Goal: Task Accomplishment & Management: Complete application form

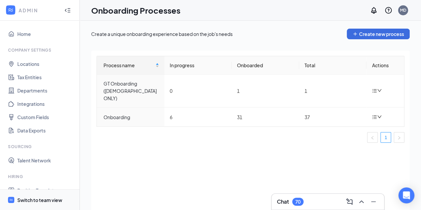
click at [32, 197] on div "Switch to team view" at bounding box center [39, 200] width 45 height 7
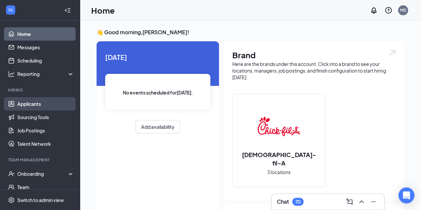
click at [39, 106] on link "Applicants" at bounding box center [45, 103] width 57 height 13
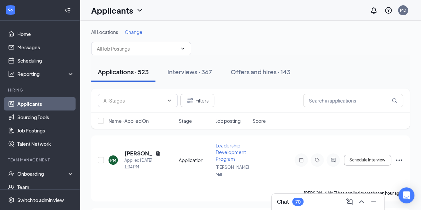
click at [35, 166] on li "Team Management Onboarding Team Documents Surveys" at bounding box center [40, 188] width 80 height 63
click at [35, 172] on div "Onboarding" at bounding box center [42, 173] width 51 height 7
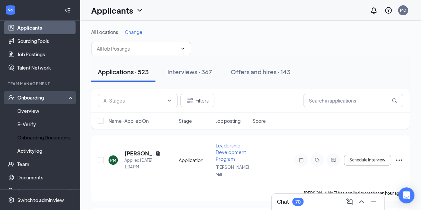
scroll to position [79, 0]
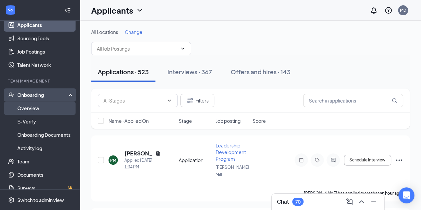
click at [38, 109] on link "Overview" at bounding box center [45, 108] width 57 height 13
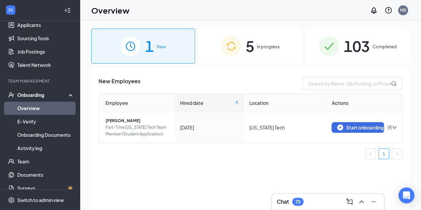
click at [266, 62] on div "5 In progress" at bounding box center [250, 46] width 104 height 35
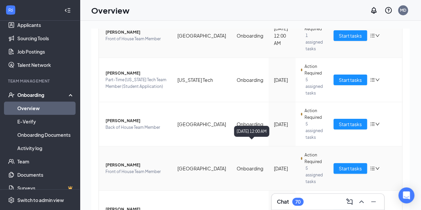
scroll to position [120, 0]
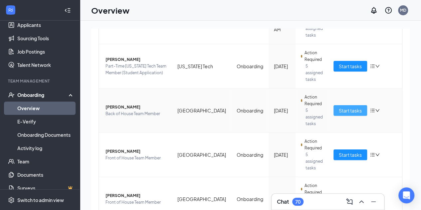
click at [344, 107] on span "Start tasks" at bounding box center [350, 110] width 23 height 7
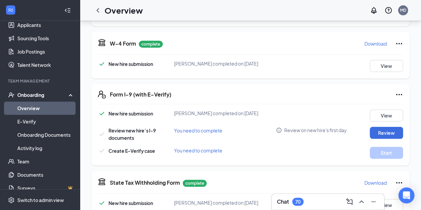
scroll to position [143, 0]
click at [378, 130] on button "Review" at bounding box center [386, 133] width 33 height 12
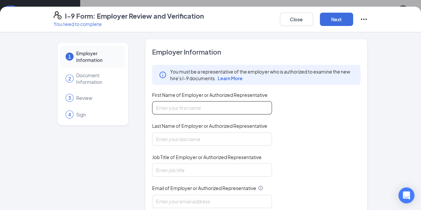
click at [238, 101] on input "First Name of Employer or Authorized Representative" at bounding box center [212, 107] width 120 height 13
type input "Matthew"
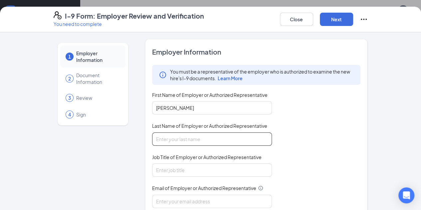
click at [180, 137] on input "Last Name of Employer or Authorized Representative" at bounding box center [212, 139] width 120 height 13
type input "Duncan"
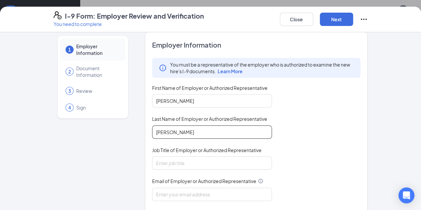
scroll to position [7, 0]
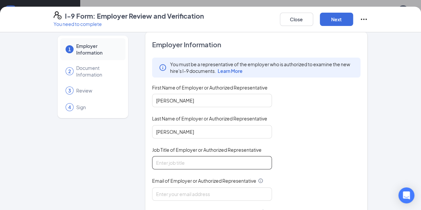
click at [178, 156] on input "Job Title of Employer or Authorized Representative" at bounding box center [212, 162] width 120 height 13
type input "HR Coordinator"
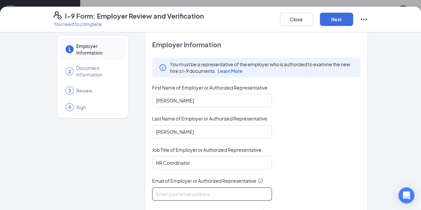
click at [174, 189] on input "Email of Employer or Authorized Representative" at bounding box center [212, 193] width 120 height 13
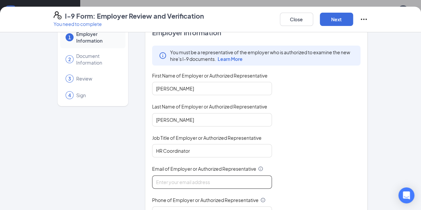
scroll to position [20, 0]
type input "humanresources@cfamidtown.com"
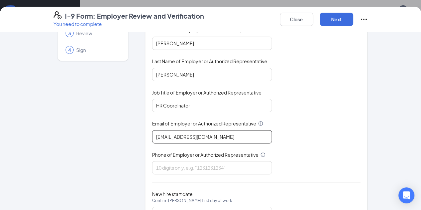
scroll to position [65, 0]
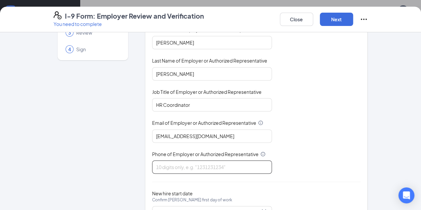
click at [193, 162] on input "Phone of Employer or Authorized Representative" at bounding box center [212, 166] width 120 height 13
type input "4044968224"
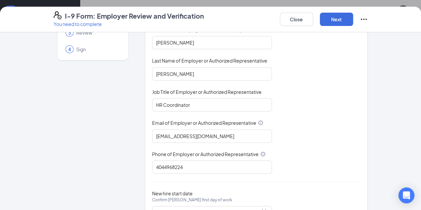
click at [287, 165] on div "You must be a representative of the employer who is authorized to examine the n…" at bounding box center [256, 87] width 209 height 174
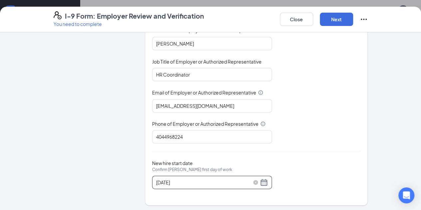
click at [244, 180] on div "09/17/2025" at bounding box center [212, 182] width 112 height 8
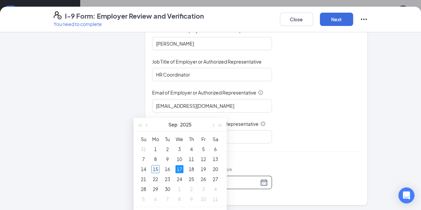
scroll to position [214, 0]
type input "09/17/2025"
click at [181, 169] on div "17" at bounding box center [179, 168] width 8 height 8
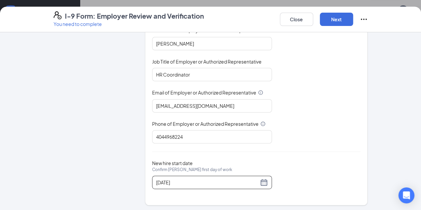
click at [316, 150] on div "Employer Information You must be a representative of the employer who is author…" at bounding box center [256, 74] width 209 height 245
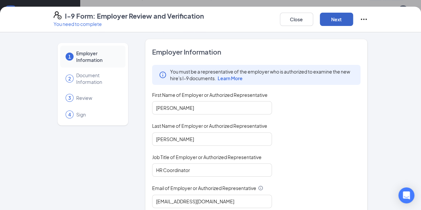
click at [353, 18] on button "Next" at bounding box center [336, 19] width 33 height 13
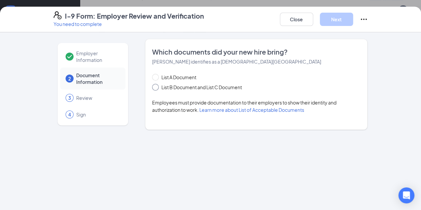
click at [195, 86] on span "List B Document and List C Document" at bounding box center [202, 87] width 86 height 7
click at [157, 86] on input "List B Document and List C Document" at bounding box center [154, 86] width 5 height 5
radio input "true"
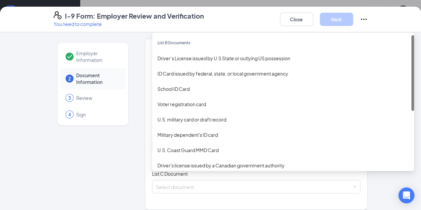
click at [173, 149] on div "Select document List B Documents Driver’s License issued by U.S State or outlyi…" at bounding box center [256, 146] width 209 height 13
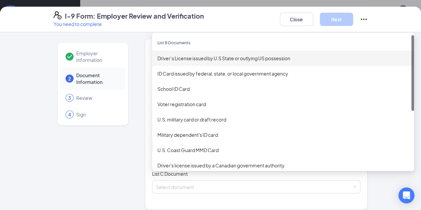
click at [200, 60] on div "Driver’s License issued by U.S State or outlying US possession" at bounding box center [282, 58] width 251 height 7
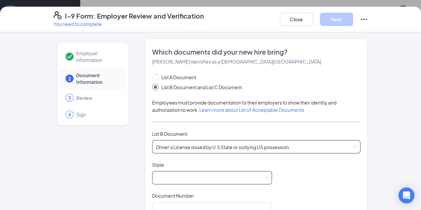
click at [170, 177] on span at bounding box center [212, 177] width 112 height 13
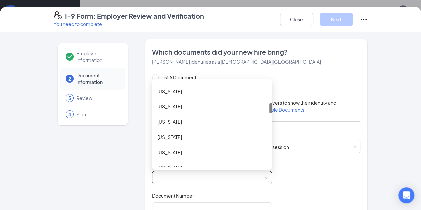
scroll to position [169, 0]
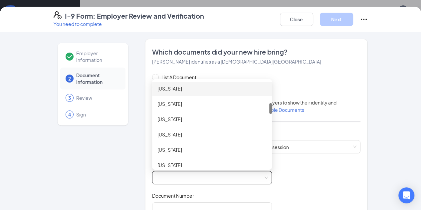
click at [175, 89] on div "Georgia" at bounding box center [211, 88] width 109 height 7
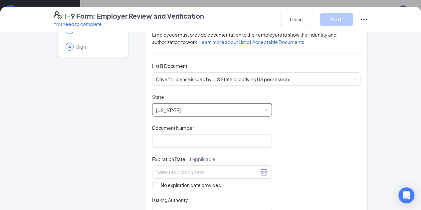
scroll to position [70, 0]
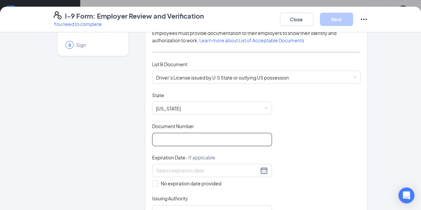
click at [213, 137] on input "Document Number" at bounding box center [212, 139] width 120 height 13
click at [152, 137] on input "060827888" at bounding box center [212, 139] width 120 height 13
click at [154, 138] on input "060827888" at bounding box center [212, 139] width 120 height 13
type input "060827888"
click at [158, 182] on span "No expiration date provided" at bounding box center [191, 183] width 66 height 7
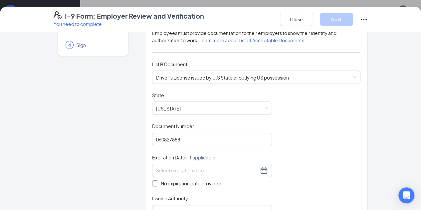
click at [152, 182] on input "No expiration date provided" at bounding box center [154, 182] width 5 height 5
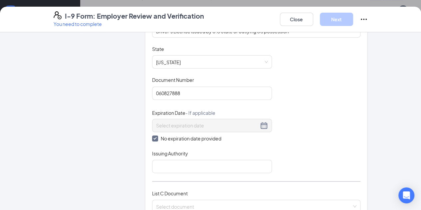
scroll to position [117, 0]
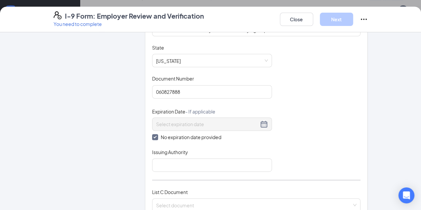
click at [152, 137] on input "No expiration date provided" at bounding box center [154, 136] width 5 height 5
checkbox input "false"
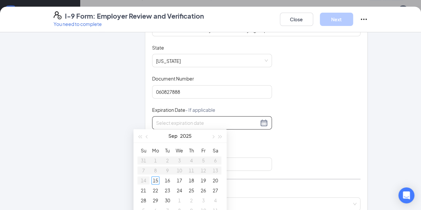
click at [157, 124] on input at bounding box center [207, 122] width 103 height 7
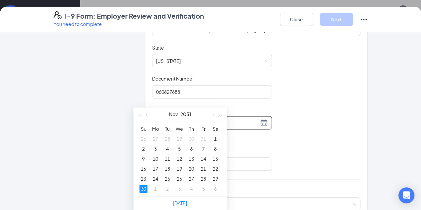
scroll to position [319, 0]
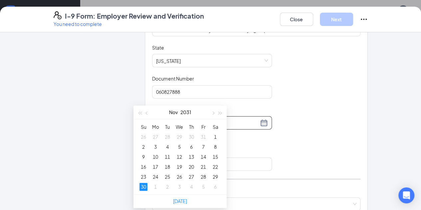
click at [144, 185] on div "30" at bounding box center [144, 187] width 8 height 8
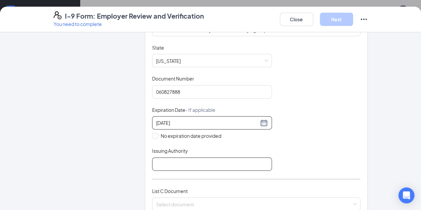
type input "11/30/2031"
click at [166, 161] on input "Issuing Authority" at bounding box center [212, 163] width 120 height 13
type input "Georgia"
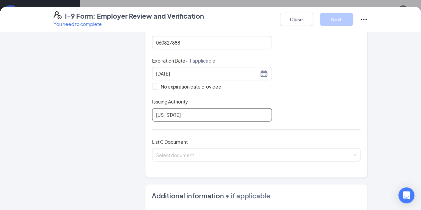
scroll to position [167, 0]
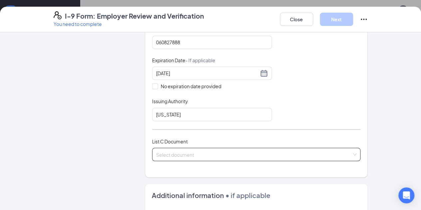
click at [186, 148] on div "Select document List C Documents Unrestricted Social Security Card Certificatio…" at bounding box center [256, 154] width 209 height 13
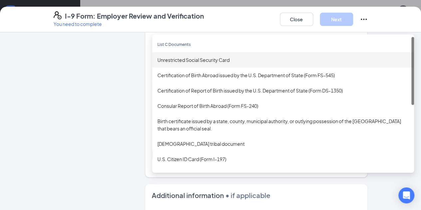
click at [204, 59] on div "Unrestricted Social Security Card" at bounding box center [282, 59] width 251 height 7
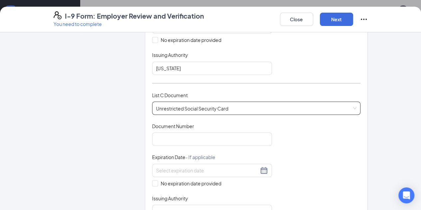
scroll to position [213, 0]
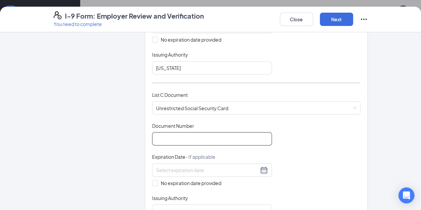
click at [183, 139] on input "Document Number" at bounding box center [212, 138] width 120 height 13
type input "667186699"
click at [158, 180] on span "No expiration date provided" at bounding box center [191, 182] width 66 height 7
click at [154, 180] on input "No expiration date provided" at bounding box center [154, 182] width 5 height 5
checkbox input "true"
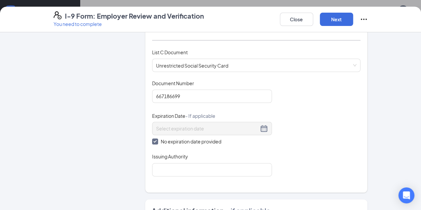
scroll to position [256, 0]
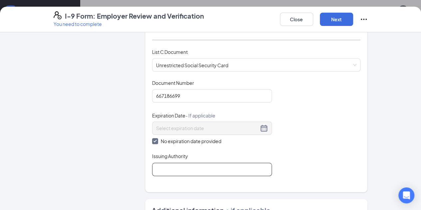
click at [163, 172] on input "Issuing Authority" at bounding box center [212, 169] width 120 height 13
type input "Social Security Administration"
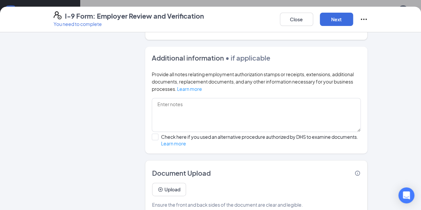
scroll to position [0, 0]
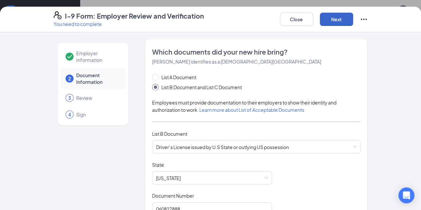
click at [353, 17] on button "Next" at bounding box center [336, 19] width 33 height 13
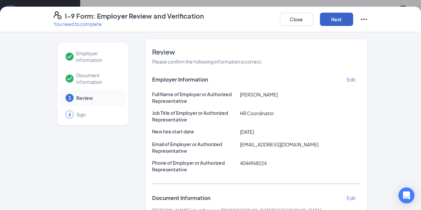
scroll to position [210, 0]
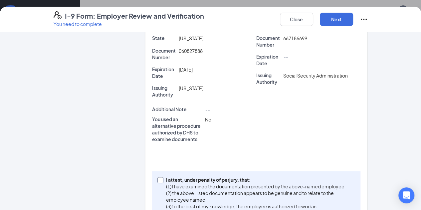
click at [157, 177] on span at bounding box center [160, 180] width 6 height 6
click at [157, 177] on input "I attest, under penalty of perjury, that: (1) I have examined the documentation…" at bounding box center [159, 179] width 5 height 5
checkbox input "true"
click at [353, 18] on button "Next" at bounding box center [336, 19] width 33 height 13
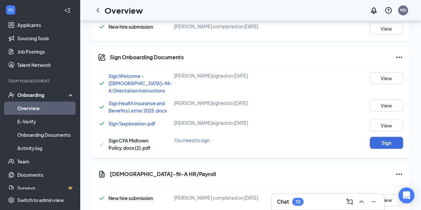
scroll to position [169, 0]
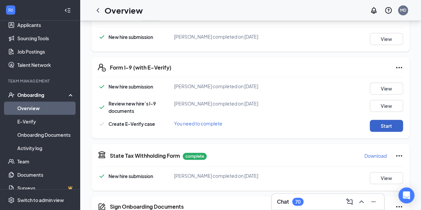
click at [377, 123] on button "Start" at bounding box center [386, 126] width 33 height 12
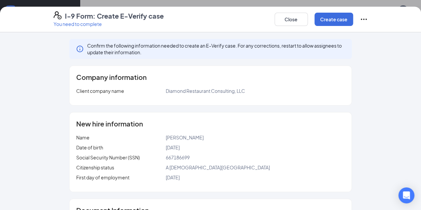
scroll to position [118, 0]
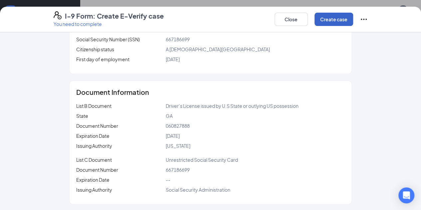
click at [353, 19] on button "Create case" at bounding box center [334, 19] width 39 height 13
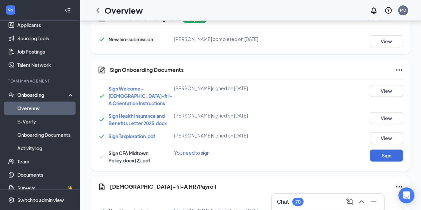
scroll to position [346, 0]
click at [380, 149] on button "Sign" at bounding box center [386, 155] width 33 height 12
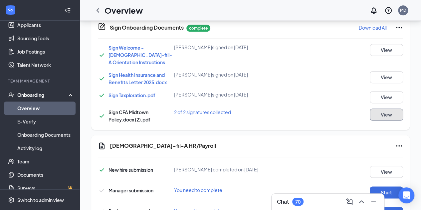
scroll to position [410, 0]
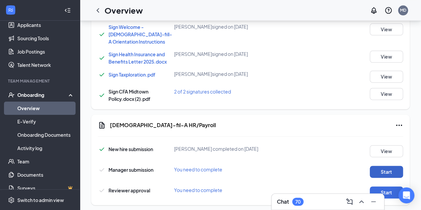
click at [388, 166] on button "Start" at bounding box center [386, 172] width 33 height 12
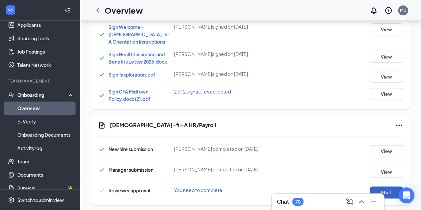
click at [383, 186] on button "Start" at bounding box center [386, 192] width 33 height 12
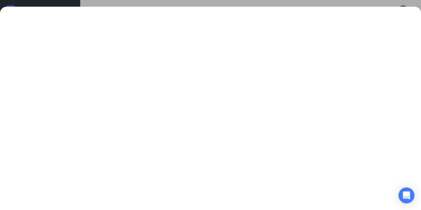
scroll to position [336, 0]
click at [284, 1] on div at bounding box center [210, 105] width 421 height 210
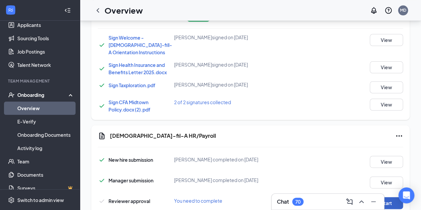
scroll to position [410, 0]
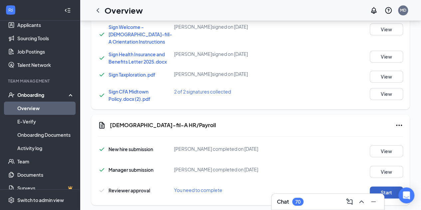
click at [381, 186] on button "Start" at bounding box center [386, 192] width 33 height 12
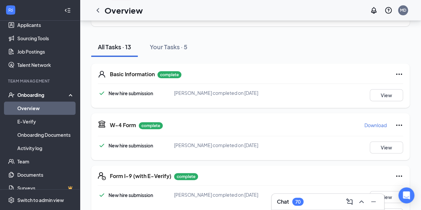
scroll to position [44, 0]
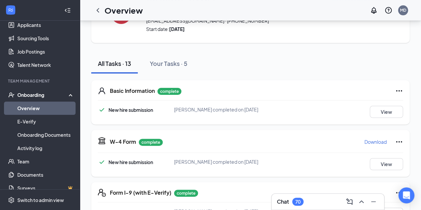
click at [47, 112] on link "Overview" at bounding box center [45, 108] width 57 height 13
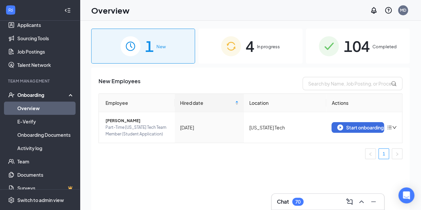
click at [249, 47] on span "4" at bounding box center [250, 46] width 9 height 23
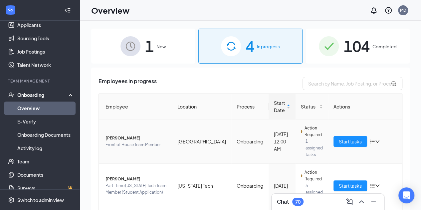
scroll to position [82, 0]
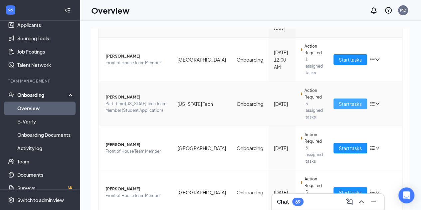
click at [340, 100] on span "Start tasks" at bounding box center [350, 103] width 23 height 7
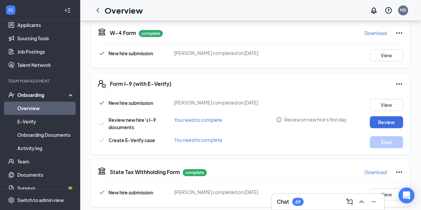
scroll to position [154, 0]
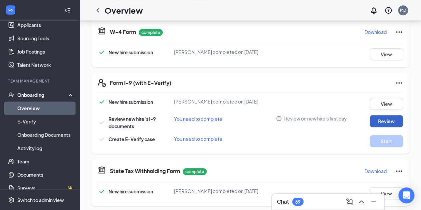
click at [389, 127] on button "Review" at bounding box center [386, 121] width 33 height 12
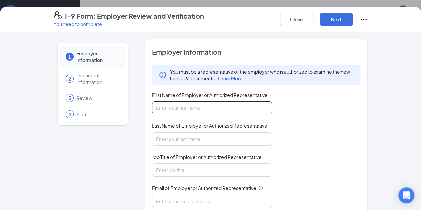
click at [225, 109] on input "First Name of Employer or Authorized Representative" at bounding box center [212, 107] width 120 height 13
type input "Matthew"
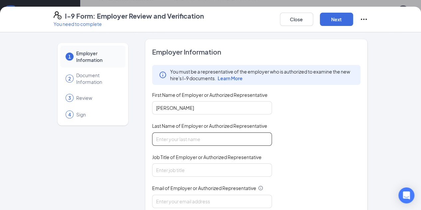
click at [178, 138] on input "Last Name of Employer or Authorized Representative" at bounding box center [212, 139] width 120 height 13
type input "Duncan"
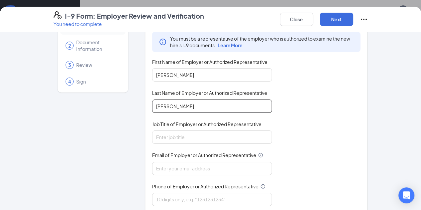
scroll to position [35, 0]
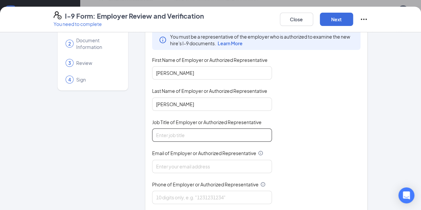
click at [181, 136] on input "Job Title of Employer or Authorized Representative" at bounding box center [212, 135] width 120 height 13
type input "HR Coordinator"
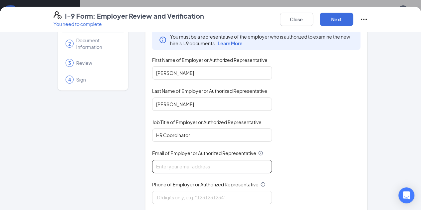
click at [183, 162] on input "Email of Employer or Authorized Representative" at bounding box center [212, 166] width 120 height 13
type input "humanresources@cfamidtown.com"
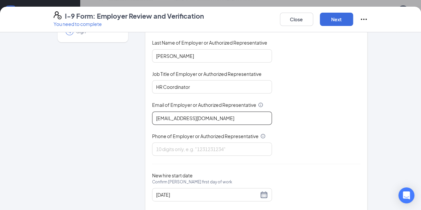
scroll to position [96, 0]
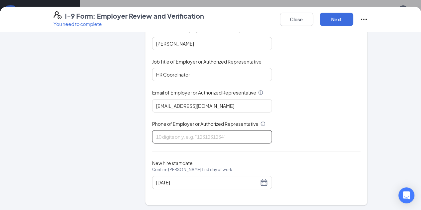
click at [183, 134] on input "Phone of Employer or Authorized Representative" at bounding box center [212, 136] width 120 height 13
type input "4044968224"
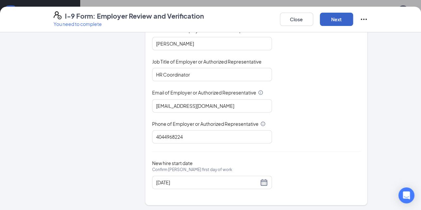
click at [353, 23] on button "Next" at bounding box center [336, 19] width 33 height 13
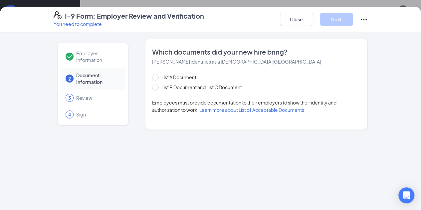
scroll to position [0, 0]
click at [206, 88] on span "List B Document and List C Document" at bounding box center [202, 87] width 86 height 7
click at [157, 88] on input "List B Document and List C Document" at bounding box center [154, 86] width 5 height 5
radio input "true"
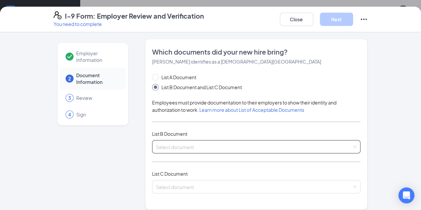
click at [176, 145] on div "Select document List B Documents Driver’s License issued by U.S State or outlyi…" at bounding box center [256, 146] width 209 height 13
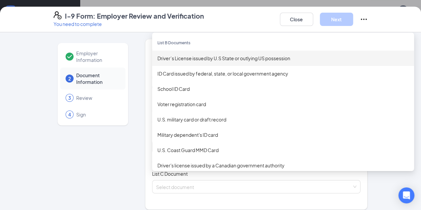
click at [201, 60] on div "Driver’s License issued by U.S State or outlying US possession" at bounding box center [282, 58] width 251 height 7
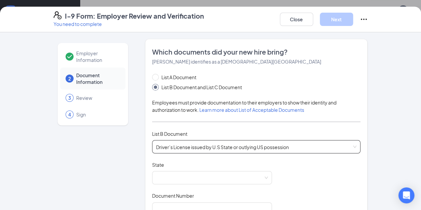
scroll to position [54, 0]
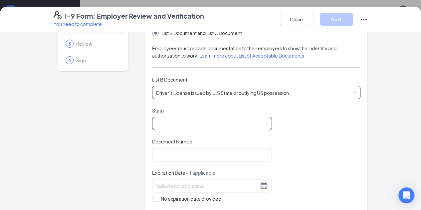
click at [173, 125] on span at bounding box center [212, 123] width 112 height 13
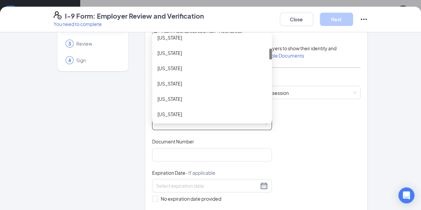
scroll to position [98, 0]
click at [170, 114] on div "Georgia" at bounding box center [211, 113] width 109 height 7
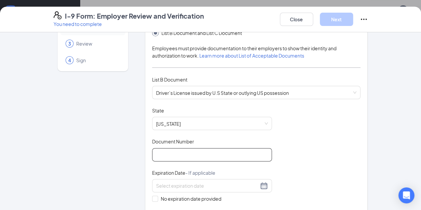
click at [165, 155] on input "Document Number" at bounding box center [212, 154] width 120 height 13
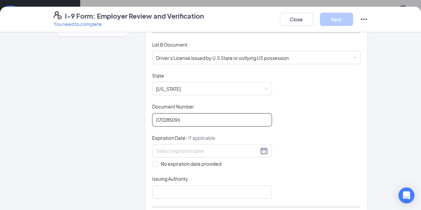
scroll to position [103, 0]
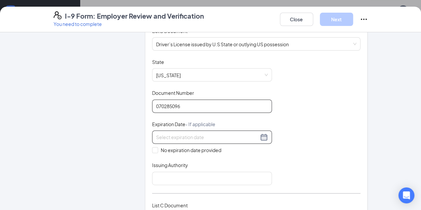
type input "070285096"
click at [173, 136] on input at bounding box center [207, 137] width 103 height 7
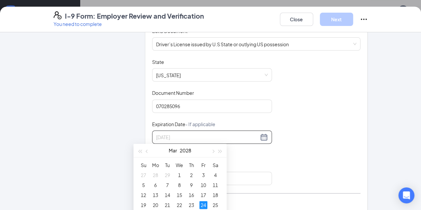
click at [204, 204] on div "24" at bounding box center [203, 205] width 8 height 8
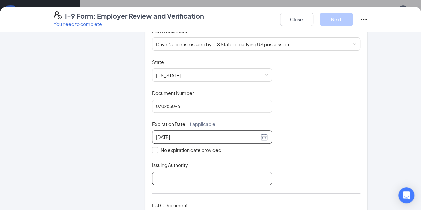
type input "03/24/2028"
click at [174, 175] on input "Issuing Authority" at bounding box center [212, 178] width 120 height 13
type input "Georgia"
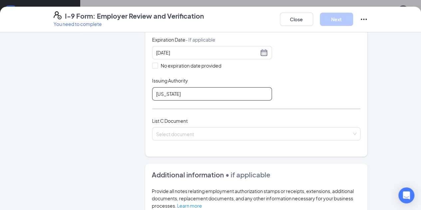
scroll to position [188, 0]
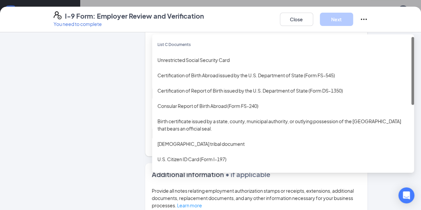
click at [182, 136] on div "Select document List C Documents Unrestricted Social Security Card Certificatio…" at bounding box center [256, 133] width 209 height 13
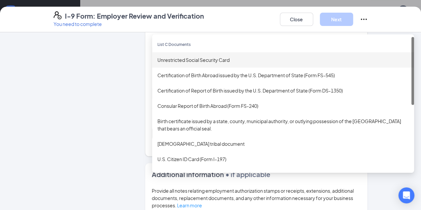
click at [190, 60] on div "Unrestricted Social Security Card" at bounding box center [282, 59] width 251 height 7
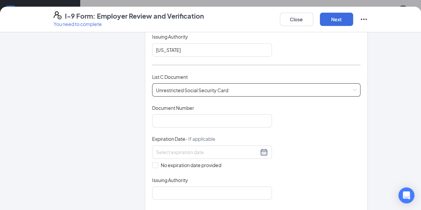
scroll to position [233, 0]
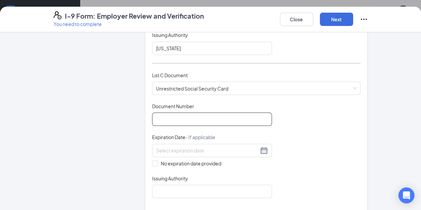
click at [192, 117] on input "Document Number" at bounding box center [212, 119] width 120 height 13
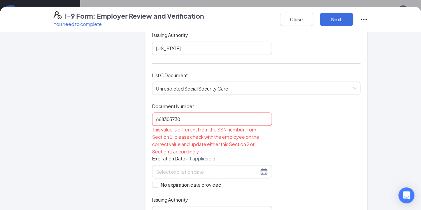
click at [275, 128] on div "Document Title Unrestricted Social Security Card Document Number 668303730 This…" at bounding box center [256, 161] width 209 height 117
click at [152, 116] on input "668303730" at bounding box center [212, 119] width 120 height 13
click at [162, 117] on input "668303730" at bounding box center [212, 119] width 120 height 13
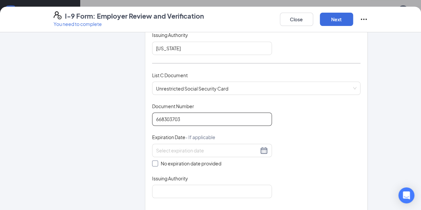
type input "668303703"
click at [161, 160] on span "No expiration date provided" at bounding box center [191, 163] width 66 height 7
click at [157, 160] on input "No expiration date provided" at bounding box center [154, 162] width 5 height 5
checkbox input "true"
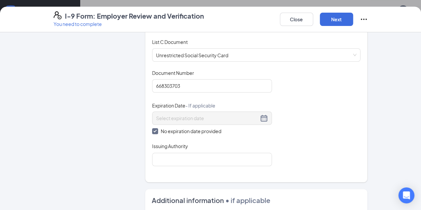
scroll to position [267, 0]
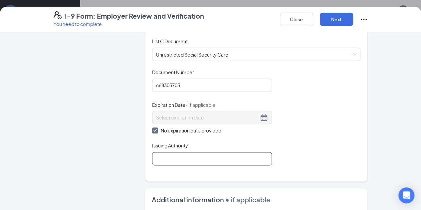
click at [164, 155] on input "Issuing Authority" at bounding box center [212, 158] width 120 height 13
type input "Social Security Administration"
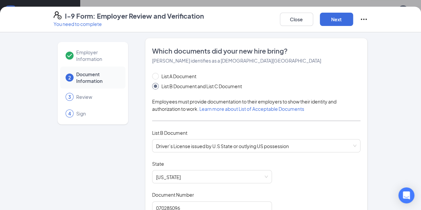
scroll to position [0, 0]
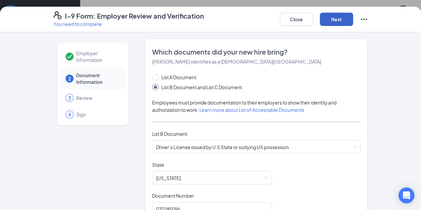
click at [353, 14] on button "Next" at bounding box center [336, 19] width 33 height 13
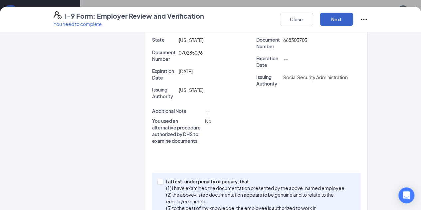
scroll to position [210, 0]
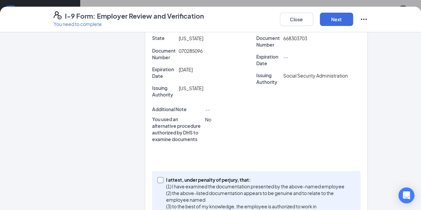
click at [163, 176] on span "I attest, under penalty of perjury, that: (1) I have examined the documentation…" at bounding box center [259, 196] width 192 height 40
click at [157, 177] on input "I attest, under penalty of perjury, that: (1) I have examined the documentation…" at bounding box center [159, 179] width 5 height 5
checkbox input "true"
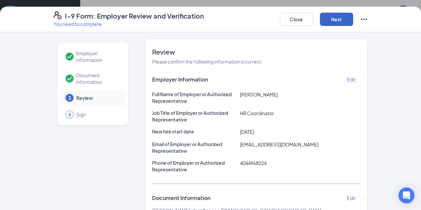
click at [353, 16] on button "Next" at bounding box center [336, 19] width 33 height 13
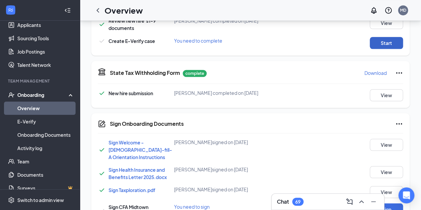
click at [384, 49] on button "Start" at bounding box center [386, 43] width 33 height 12
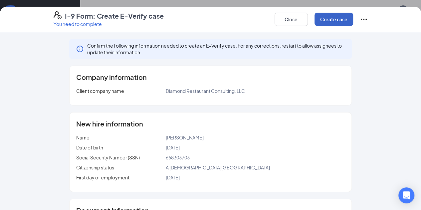
click at [353, 21] on button "Create case" at bounding box center [334, 19] width 39 height 13
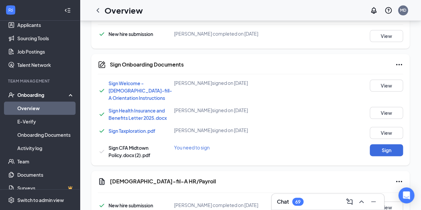
scroll to position [352, 0]
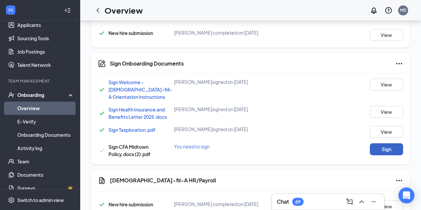
click at [380, 150] on button "Sign" at bounding box center [386, 149] width 33 height 12
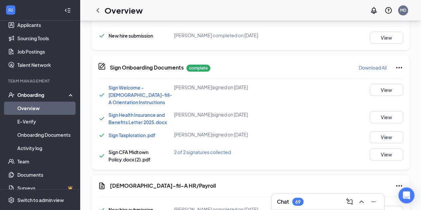
click at [285, 143] on div "Sign Taxploration.pdf Gabriela S Briceno signed on Sep 15 View" at bounding box center [250, 137] width 305 height 12
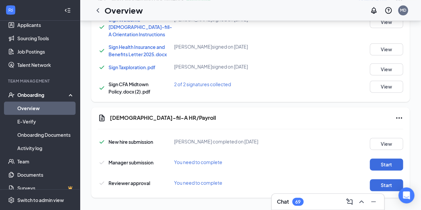
scroll to position [426, 0]
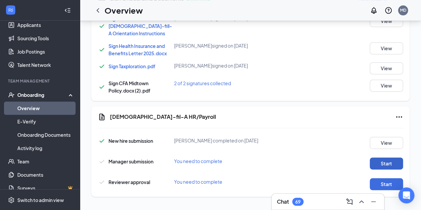
click at [377, 162] on button "Start" at bounding box center [386, 163] width 33 height 12
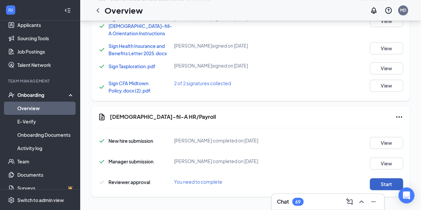
click at [376, 180] on button "Start" at bounding box center [386, 184] width 33 height 12
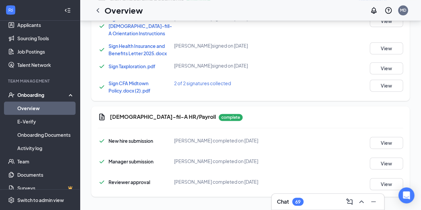
click at [44, 112] on link "Overview" at bounding box center [45, 108] width 57 height 13
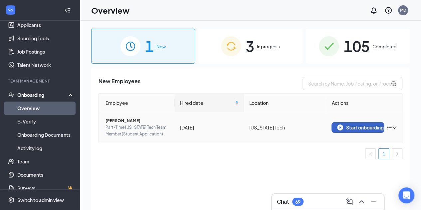
click at [350, 131] on button "Start onboarding" at bounding box center [358, 127] width 53 height 11
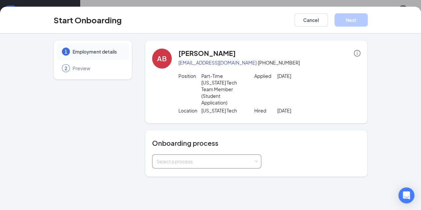
click at [229, 158] on div "Select a process" at bounding box center [205, 161] width 98 height 7
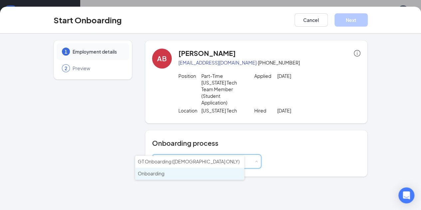
click at [197, 172] on li "Onboarding" at bounding box center [189, 174] width 109 height 12
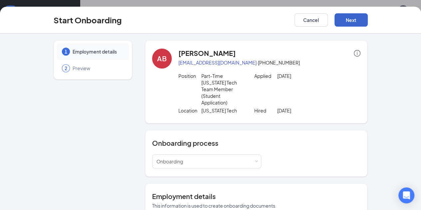
click at [368, 23] on button "Next" at bounding box center [351, 19] width 33 height 13
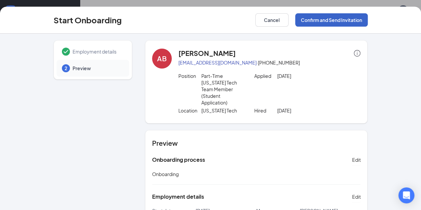
click at [363, 18] on button "Confirm and Send Invitation" at bounding box center [331, 19] width 73 height 13
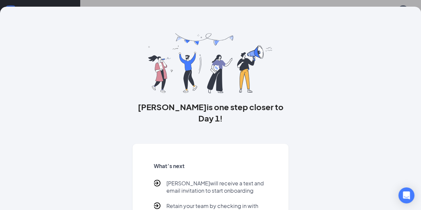
click at [381, 16] on div "Alicia is one step closer to Day 1! What’s next Alicia will receive a text and …" at bounding box center [210, 134] width 341 height 254
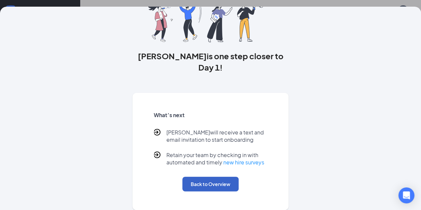
click at [212, 183] on button "Back to Overview" at bounding box center [210, 184] width 56 height 15
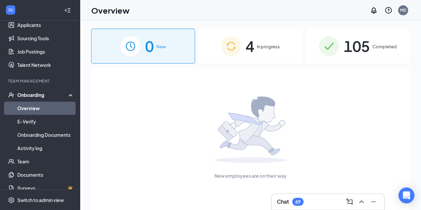
click at [249, 40] on span "4" at bounding box center [250, 46] width 9 height 23
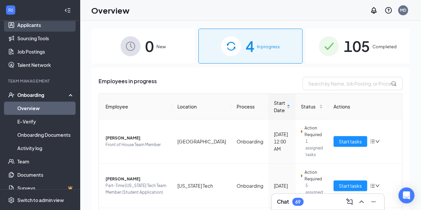
click at [39, 22] on link "Applicants" at bounding box center [45, 24] width 57 height 13
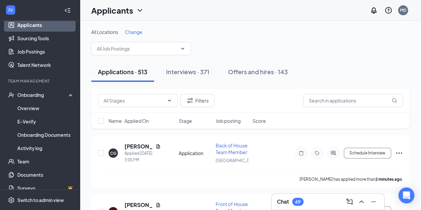
click at [346, 107] on div "Filters" at bounding box center [250, 101] width 319 height 24
click at [349, 100] on input "text" at bounding box center [353, 100] width 100 height 13
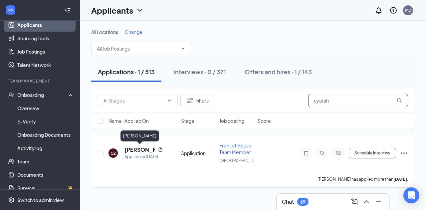
type input "cyarah"
click at [135, 150] on h5 "[PERSON_NAME]" at bounding box center [140, 149] width 31 height 7
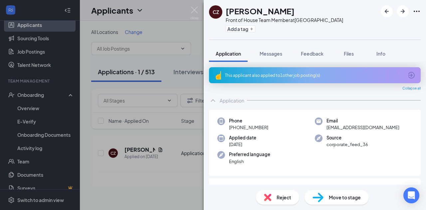
click at [336, 79] on div "This applicant also applied to 1 other job posting(s)" at bounding box center [315, 75] width 212 height 16
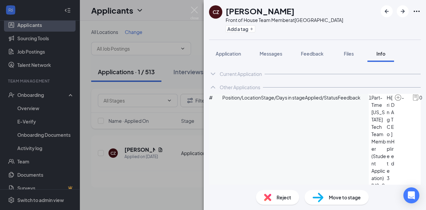
click at [426, 102] on icon "ArrowCircle" at bounding box center [430, 98] width 8 height 8
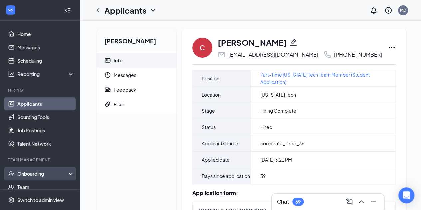
click at [22, 175] on div "Onboarding" at bounding box center [42, 173] width 51 height 7
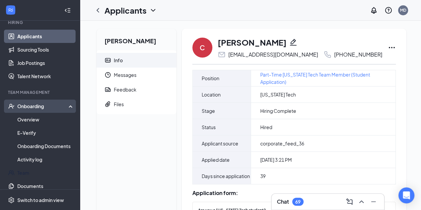
scroll to position [68, 0]
click at [45, 116] on link "Overview" at bounding box center [45, 119] width 57 height 13
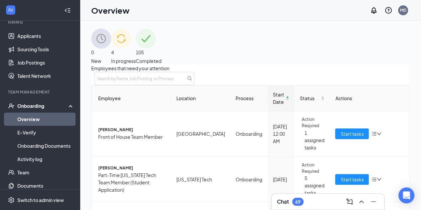
click at [161, 49] on span "105" at bounding box center [149, 52] width 26 height 7
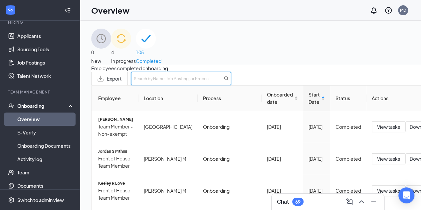
click at [231, 81] on input "text" at bounding box center [181, 78] width 100 height 13
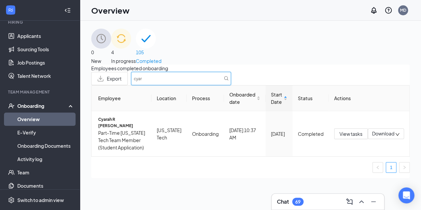
drag, startPoint x: 326, startPoint y: 85, endPoint x: 232, endPoint y: 93, distance: 94.5
click at [232, 93] on div "Employees completed onboarding Export cyar Employee Location Process Onboarded …" at bounding box center [250, 122] width 319 height 114
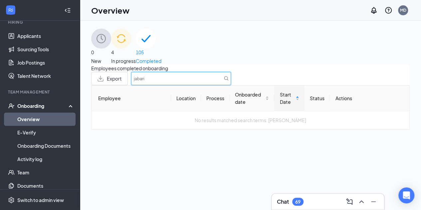
type input "jabari"
click at [136, 54] on span "4" at bounding box center [123, 52] width 25 height 7
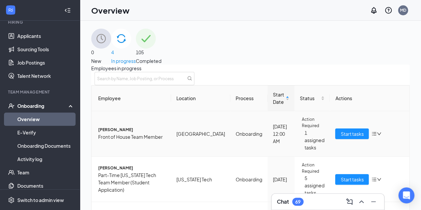
scroll to position [82, 0]
click at [43, 37] on link "Applicants" at bounding box center [45, 35] width 57 height 13
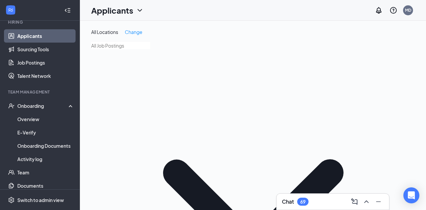
type input "j"
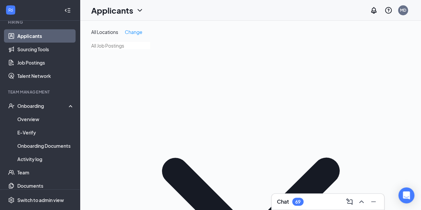
type input "pasha"
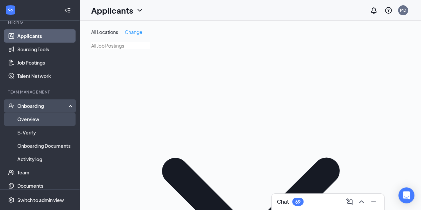
click at [43, 124] on link "Overview" at bounding box center [45, 119] width 57 height 13
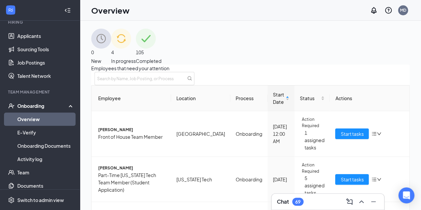
click at [161, 57] on span "Completed" at bounding box center [149, 60] width 26 height 7
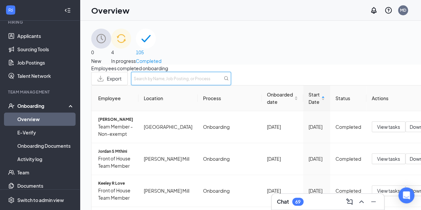
click at [231, 83] on input "text" at bounding box center [181, 78] width 100 height 13
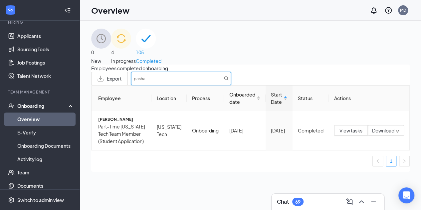
type input "pasha"
click at [136, 49] on span "4" at bounding box center [123, 52] width 25 height 7
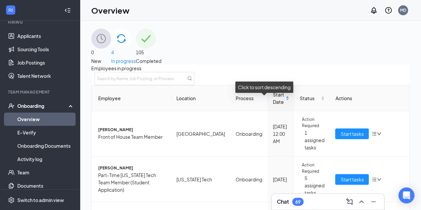
scroll to position [49, 0]
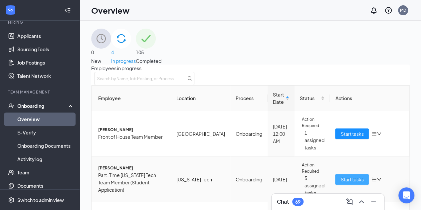
click at [335, 174] on button "Start tasks" at bounding box center [352, 179] width 34 height 11
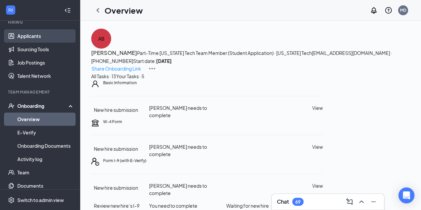
click at [32, 34] on link "Applicants" at bounding box center [45, 35] width 57 height 13
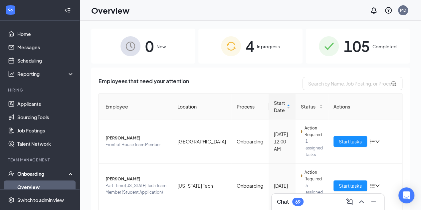
click at [257, 54] on div "4 In progress" at bounding box center [250, 46] width 104 height 35
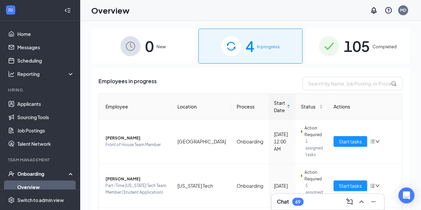
click at [356, 57] on span "105" at bounding box center [357, 46] width 26 height 23
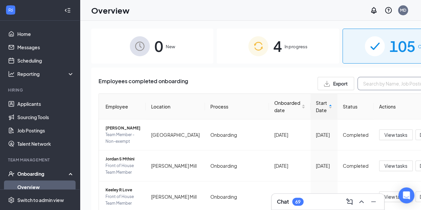
click at [358, 84] on input "text" at bounding box center [408, 83] width 100 height 13
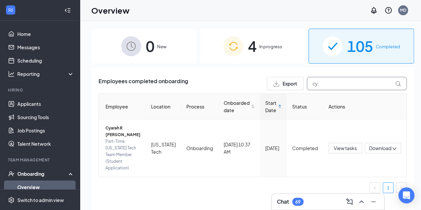
type input "c"
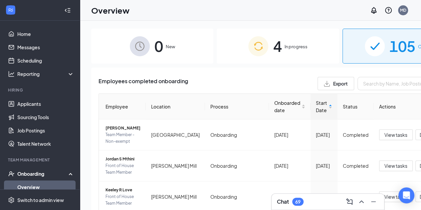
click at [226, 18] on div "Overview MD" at bounding box center [250, 10] width 341 height 21
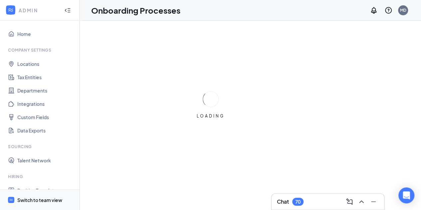
click at [36, 197] on div "Switch to team view" at bounding box center [39, 200] width 45 height 7
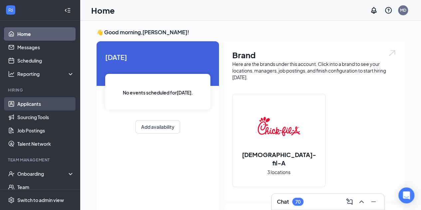
click at [32, 101] on link "Applicants" at bounding box center [45, 103] width 57 height 13
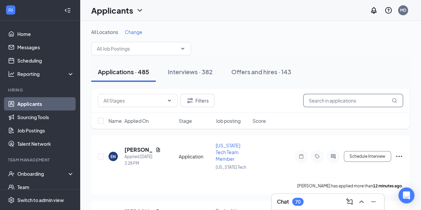
click at [324, 98] on input "text" at bounding box center [353, 100] width 100 height 13
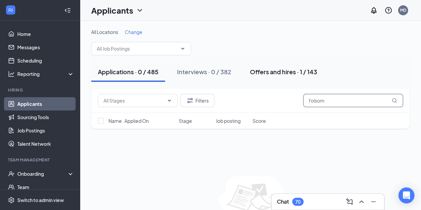
type input "folsom"
click at [271, 68] on div "Offers and hires · 1 / 143" at bounding box center [283, 72] width 67 height 8
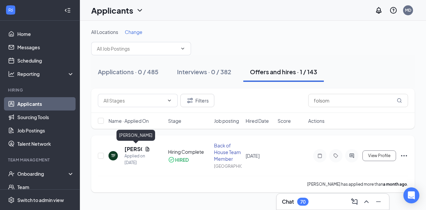
click at [131, 149] on h5 "Takylah Folsom" at bounding box center [134, 149] width 18 height 7
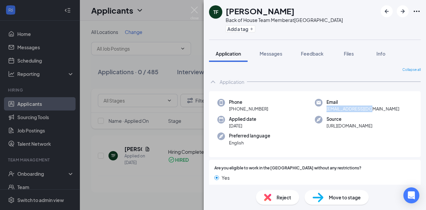
drag, startPoint x: 375, startPoint y: 108, endPoint x: 324, endPoint y: 110, distance: 50.7
click at [324, 110] on div "Email takylahs@gmail.com" at bounding box center [364, 106] width 98 height 14
copy span "takylahs@gmail.com"
click at [188, 103] on div "TF Takylah Folsom Back of House Team Member at West Midtown Add a tag Applicati…" at bounding box center [213, 105] width 426 height 210
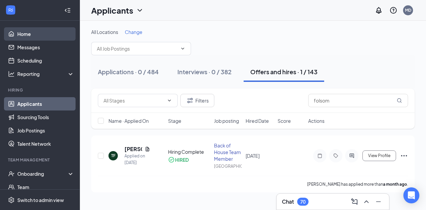
click at [33, 30] on link "Home" at bounding box center [45, 33] width 57 height 13
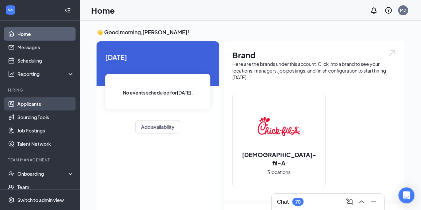
click at [38, 103] on link "Applicants" at bounding box center [45, 103] width 57 height 13
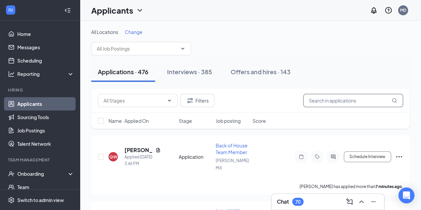
click at [321, 97] on input "text" at bounding box center [353, 100] width 100 height 13
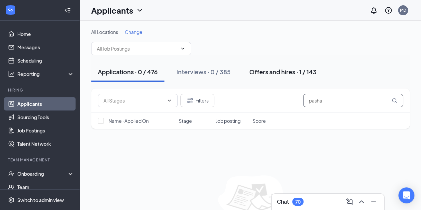
type input "pasha"
click at [283, 74] on div "Offers and hires · 1 / 143" at bounding box center [282, 72] width 67 height 8
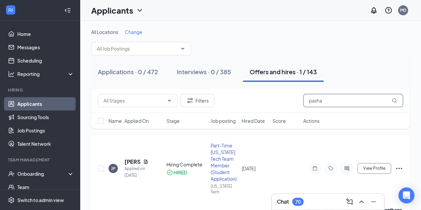
drag, startPoint x: 329, startPoint y: 102, endPoint x: 224, endPoint y: 89, distance: 106.1
click at [224, 89] on div "[PERSON_NAME]" at bounding box center [250, 101] width 319 height 24
type input "[PERSON_NAME]"
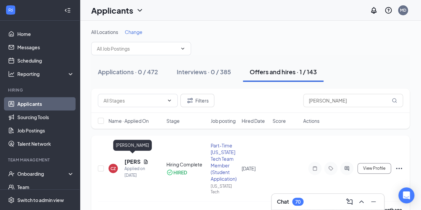
click at [129, 158] on h5 "[PERSON_NAME]" at bounding box center [133, 161] width 16 height 7
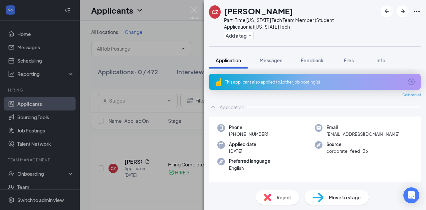
drag, startPoint x: 269, startPoint y: 134, endPoint x: 228, endPoint y: 135, distance: 40.3
click at [228, 135] on div "Phone [PHONE_NUMBER]" at bounding box center [266, 131] width 98 height 14
copy span "[PHONE_NUMBER]"
click at [166, 89] on div "CZ [PERSON_NAME] Part-Time [US_STATE] Tech Team Member (Student Application) at…" at bounding box center [213, 105] width 426 height 210
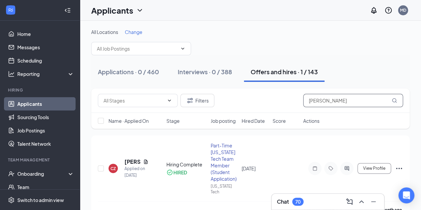
drag, startPoint x: 339, startPoint y: 101, endPoint x: 268, endPoint y: 120, distance: 72.6
click at [268, 120] on div "Filters [PERSON_NAME] Name · Applied On Stage Job posting Hired Date Score Acti…" at bounding box center [250, 109] width 319 height 40
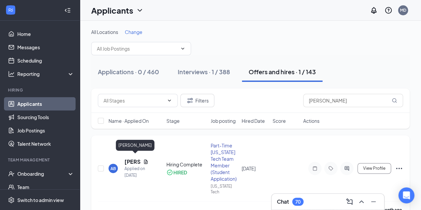
click at [132, 159] on h5 "[PERSON_NAME]" at bounding box center [133, 161] width 16 height 7
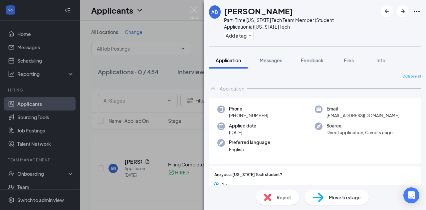
click at [129, 90] on div "AB [PERSON_NAME] Part-Time [US_STATE] Tech Team Member (Student Application) at…" at bounding box center [213, 105] width 426 height 210
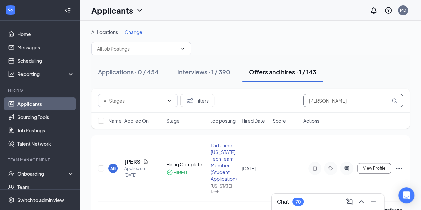
drag, startPoint x: 342, startPoint y: 101, endPoint x: 180, endPoint y: 121, distance: 162.4
click at [180, 121] on div "Filters [PERSON_NAME] Name · Applied On Stage Job posting Hired Date Score Acti…" at bounding box center [250, 109] width 319 height 40
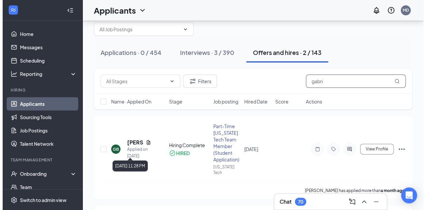
scroll to position [19, 0]
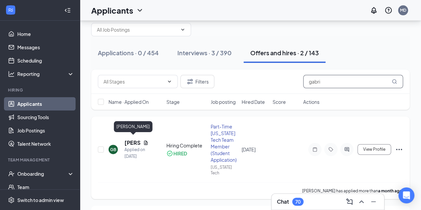
type input "gabri"
click at [132, 140] on h5 "[PERSON_NAME]" at bounding box center [133, 142] width 16 height 7
